Goal: Task Accomplishment & Management: Complete application form

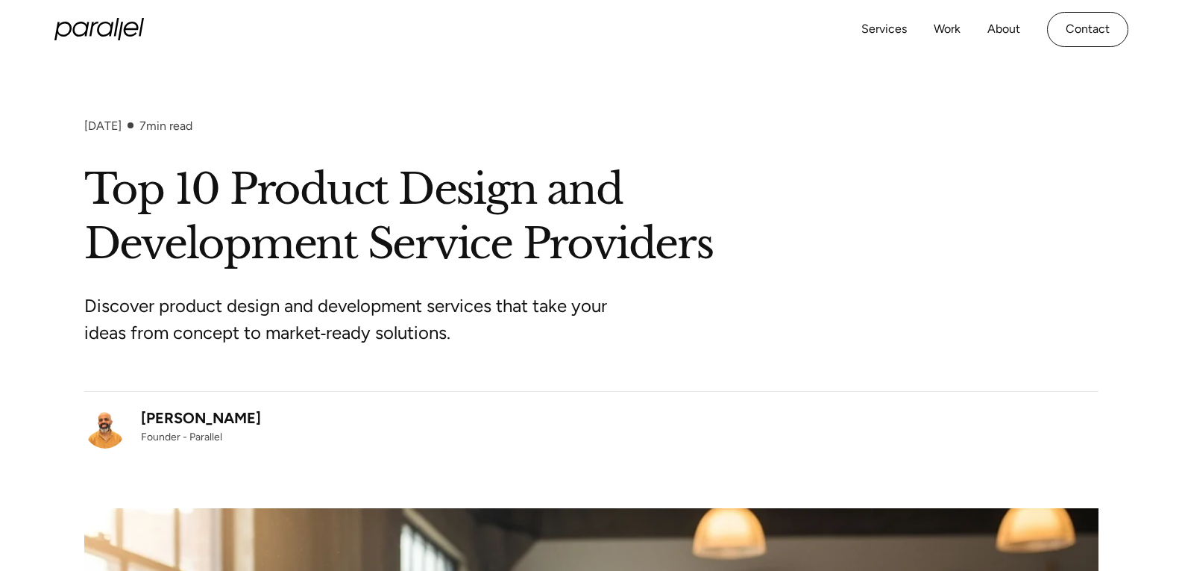
click at [124, 26] on icon "home" at bounding box center [99, 29] width 90 height 22
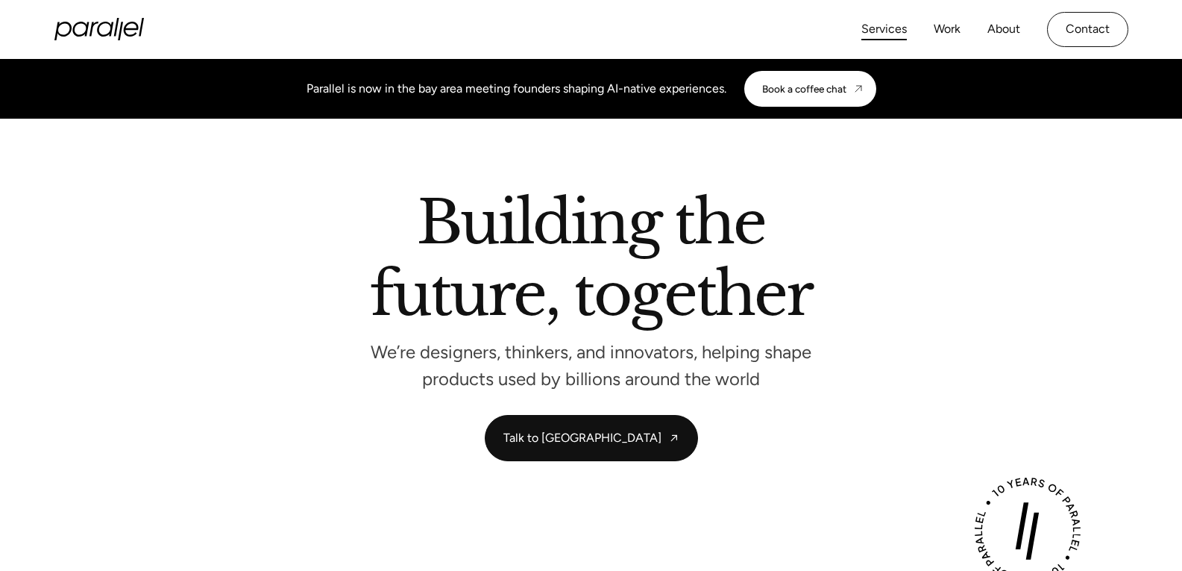
click at [904, 33] on link "Services" at bounding box center [885, 30] width 46 height 22
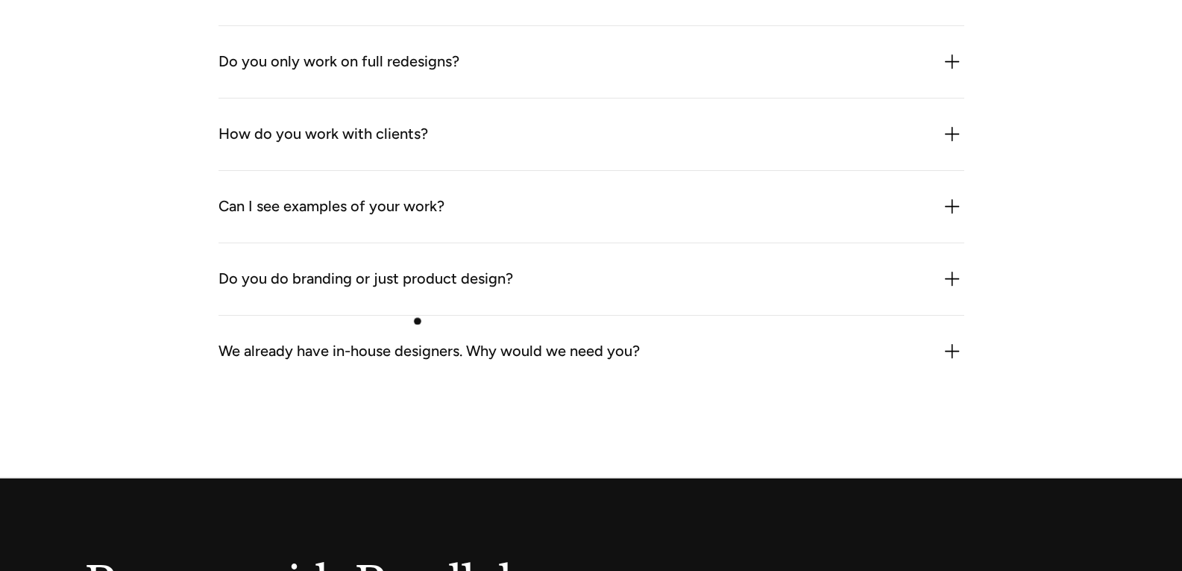
scroll to position [4816, 0]
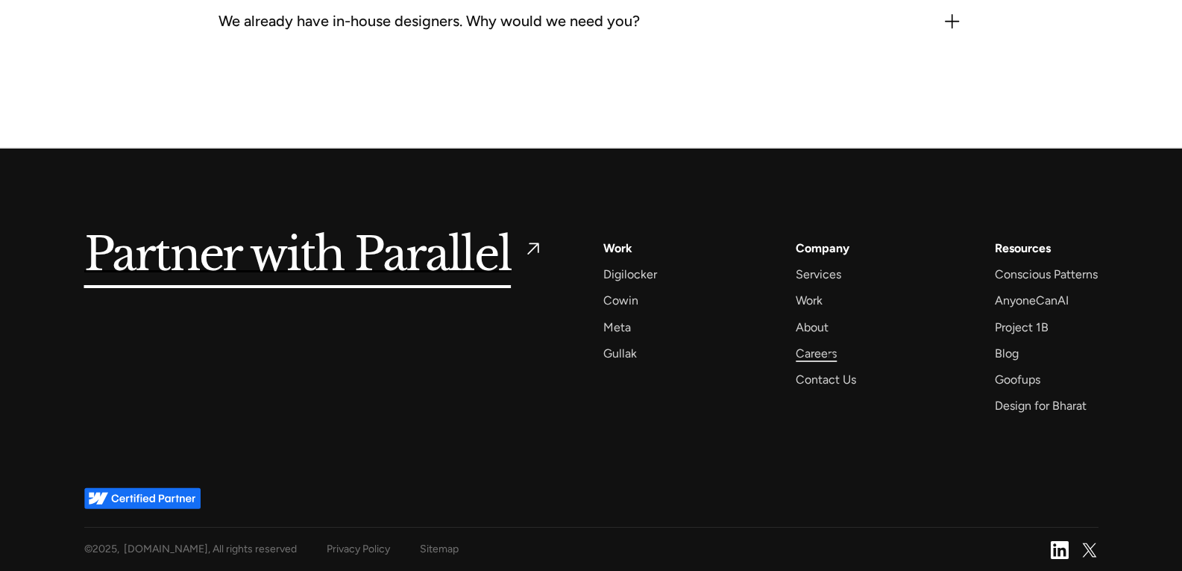
click at [829, 351] on div "Careers" at bounding box center [816, 353] width 41 height 20
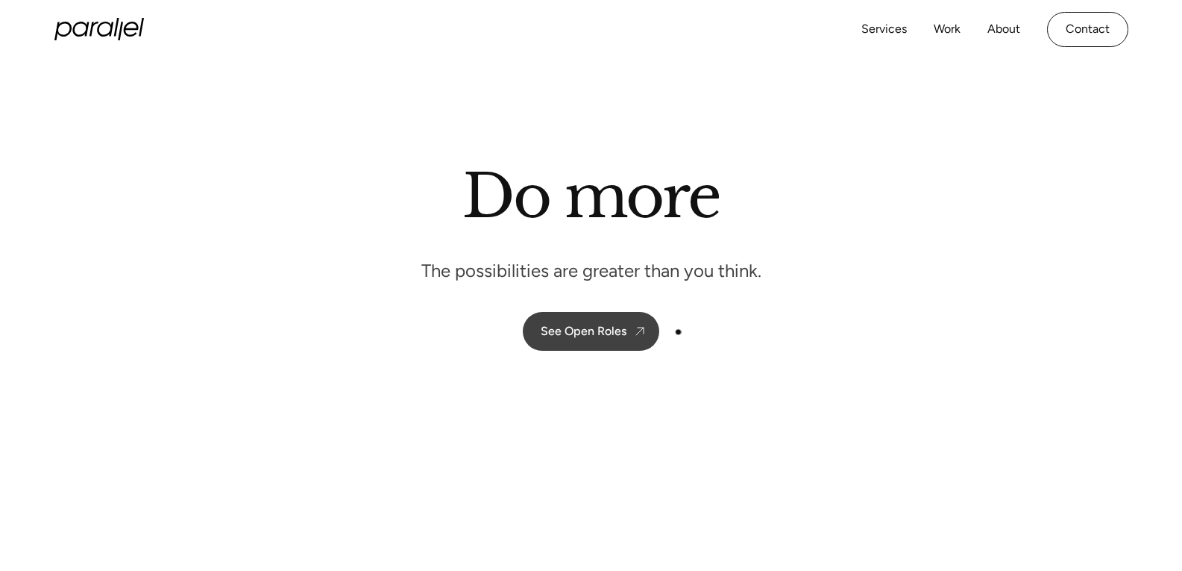
click at [604, 320] on link "See Open Roles" at bounding box center [591, 331] width 137 height 39
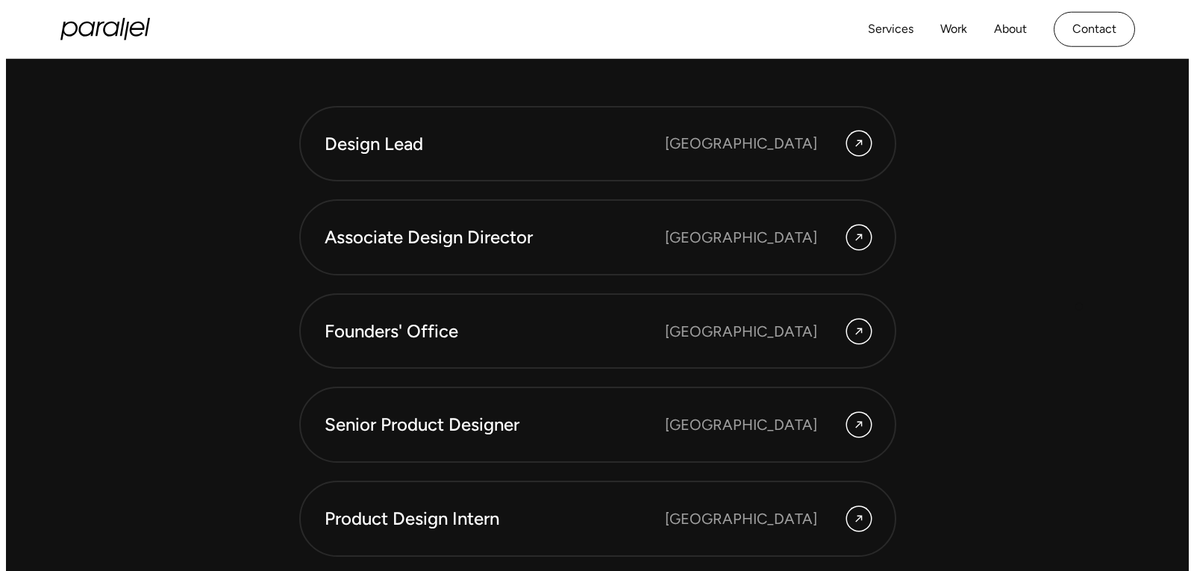
scroll to position [4099, 0]
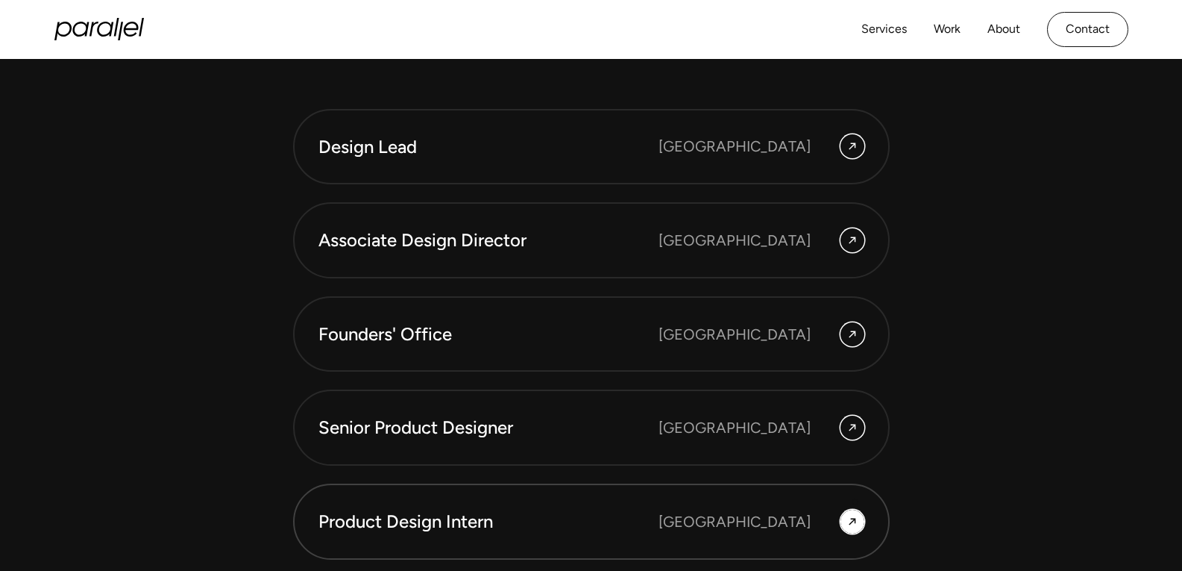
click at [856, 501] on link "Product Design Intern [GEOGRAPHIC_DATA]" at bounding box center [591, 521] width 597 height 76
click at [651, 341] on div "Founders' Office" at bounding box center [489, 334] width 340 height 25
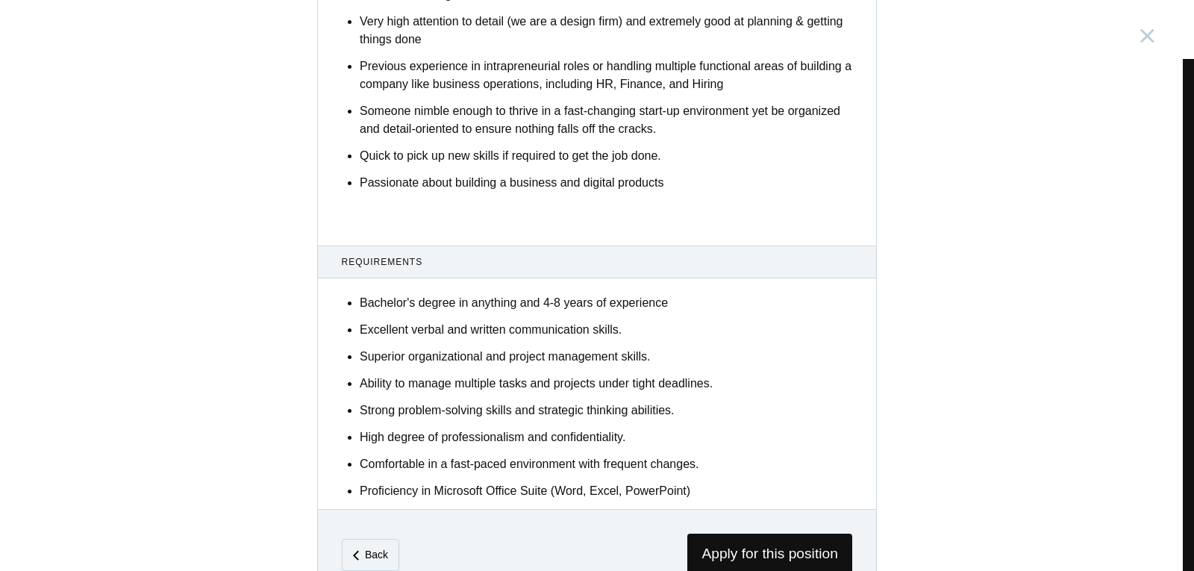
scroll to position [855, 0]
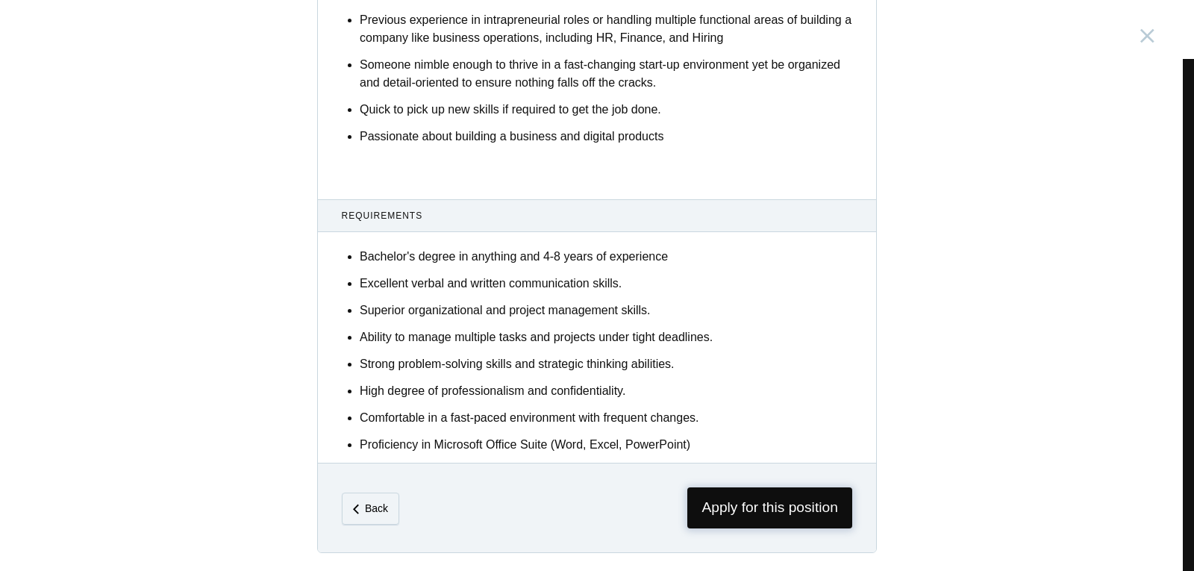
click at [792, 507] on span "Apply for this position" at bounding box center [769, 507] width 165 height 41
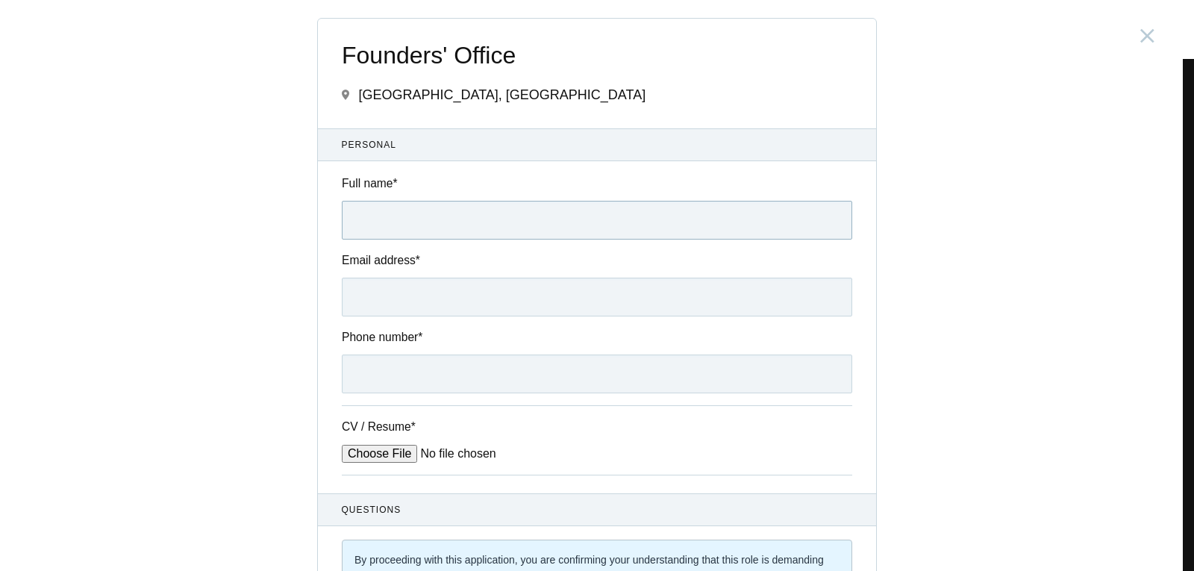
click at [457, 219] on input "Full name *" at bounding box center [597, 220] width 510 height 39
click at [472, 221] on input "Full name *" at bounding box center [597, 220] width 510 height 39
type input "pravar nirav oza"
type input "ozapravar@gmail.com"
type input "09930798891"
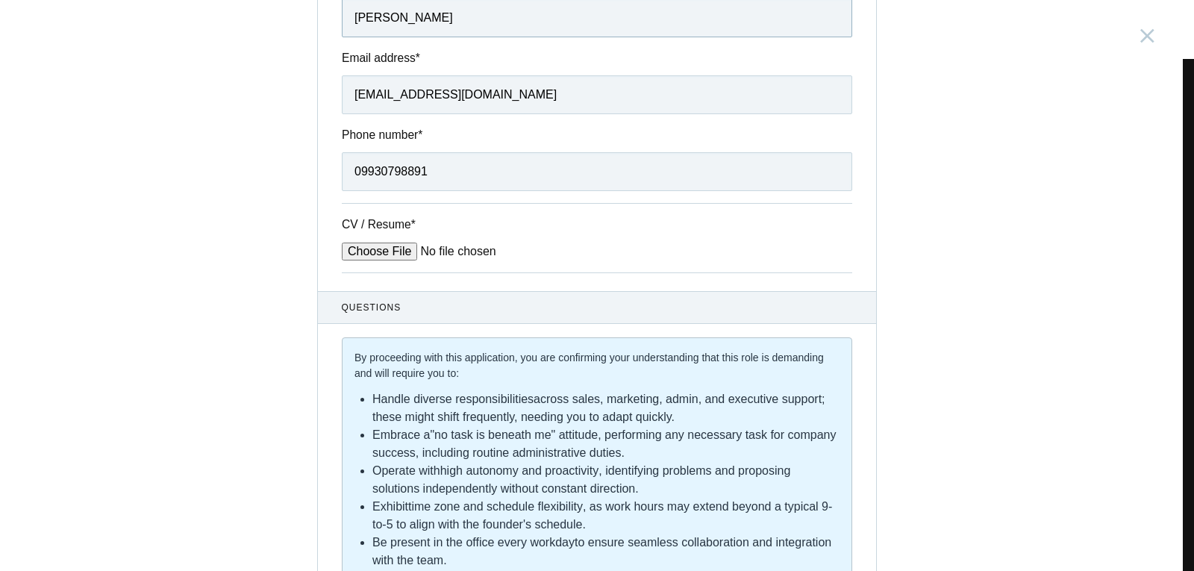
scroll to position [224, 0]
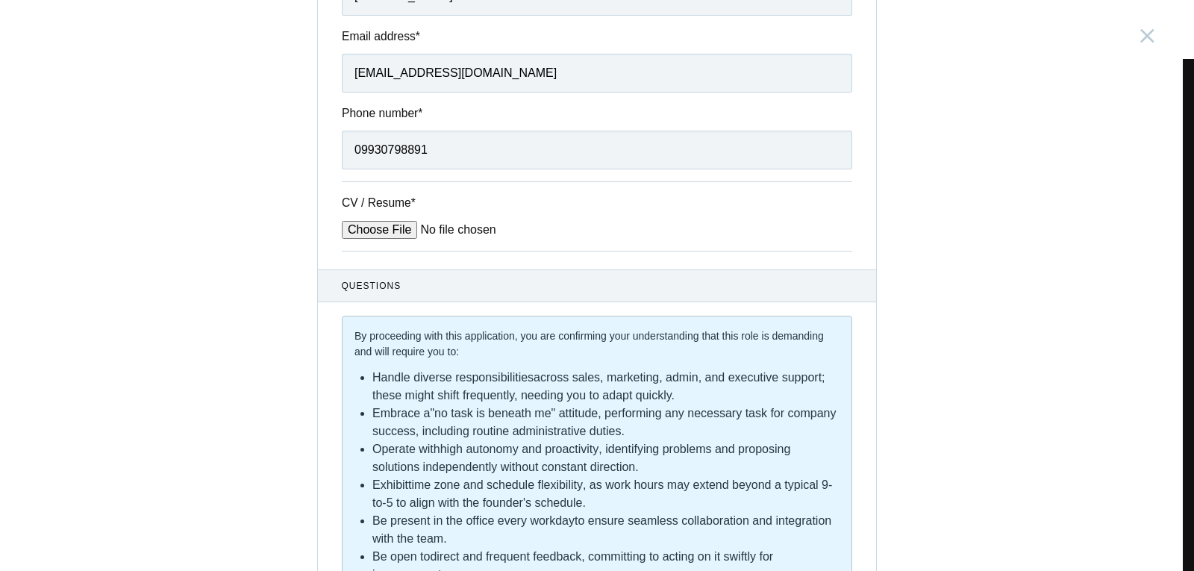
click at [388, 225] on input "CV / Resume *" at bounding box center [455, 230] width 226 height 18
type input "C:\fakepath\Pravaroza.pdf"
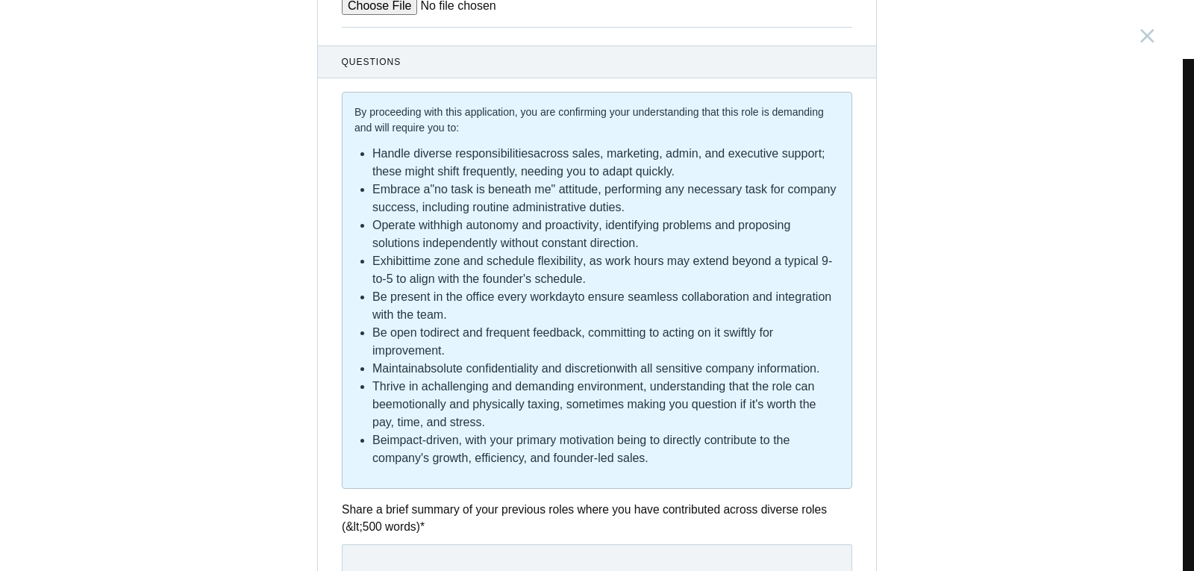
scroll to position [839, 0]
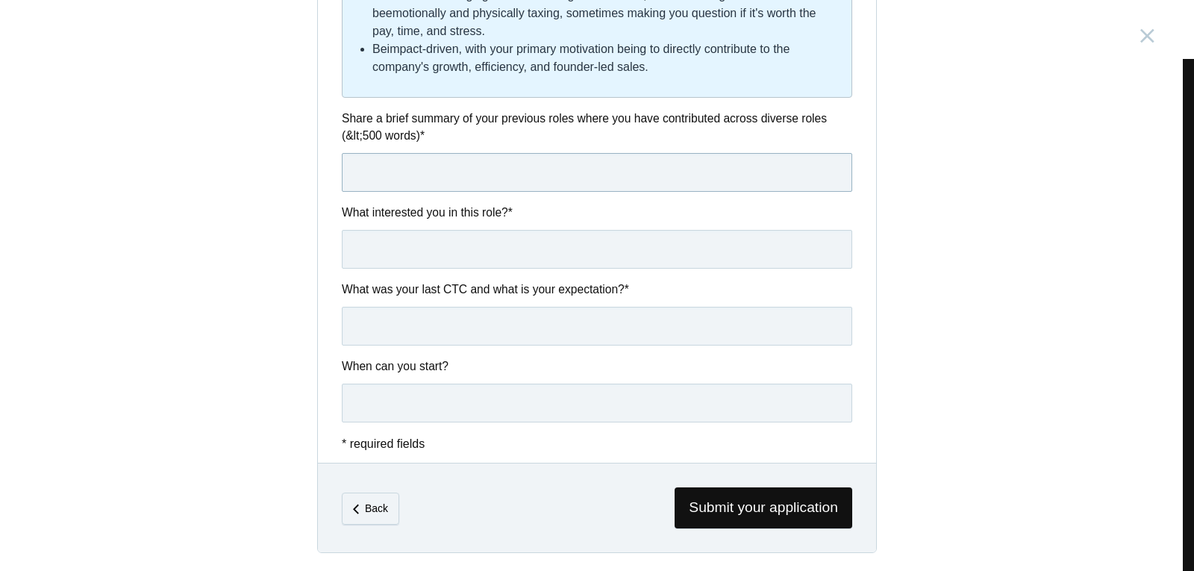
click at [458, 170] on input "text" at bounding box center [597, 172] width 510 height 39
